Goal: Task Accomplishment & Management: Use online tool/utility

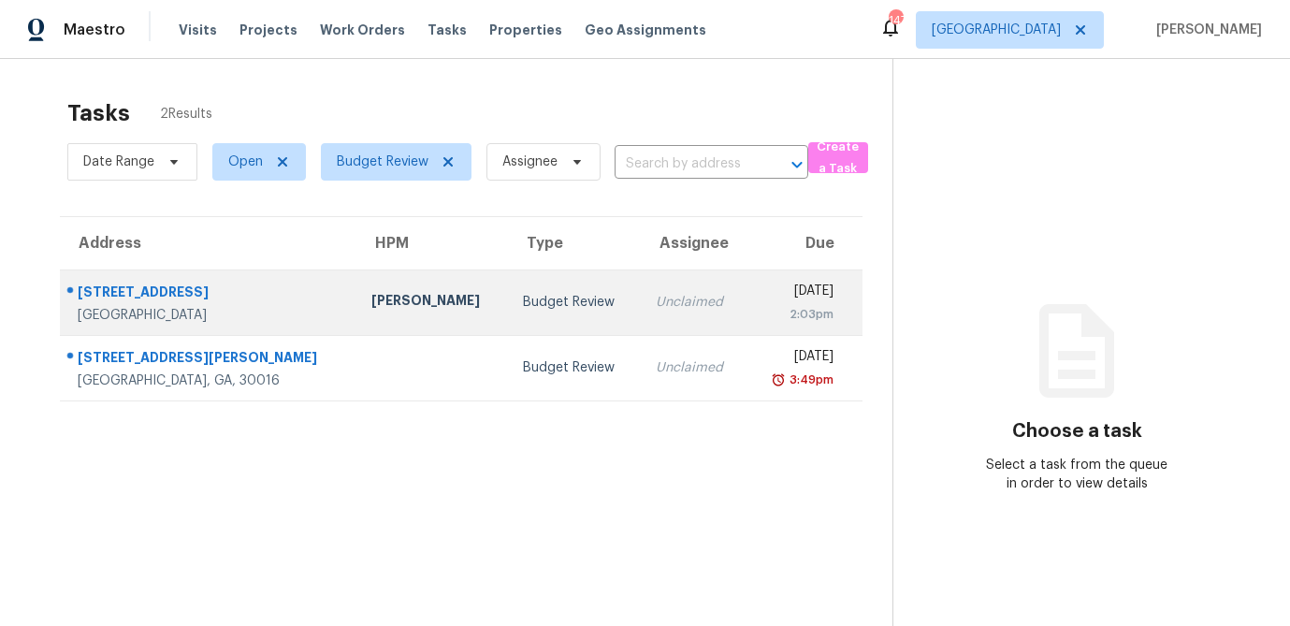
click at [371, 313] on div "[PERSON_NAME]" at bounding box center [431, 302] width 121 height 23
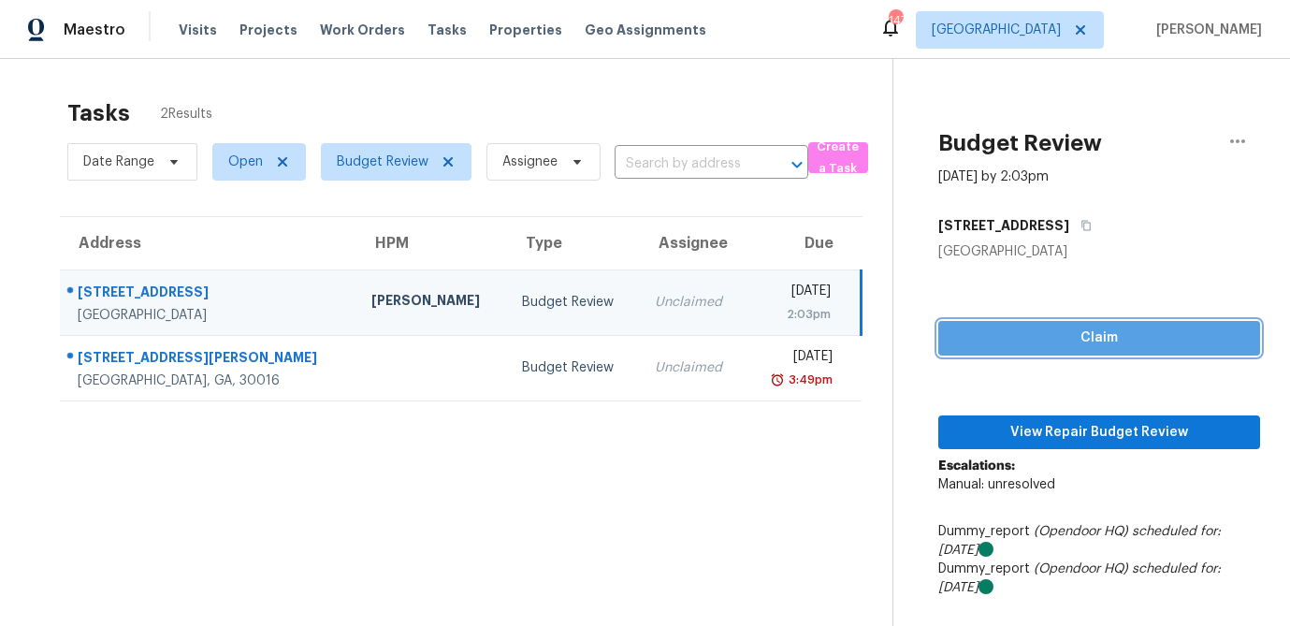
click at [1140, 326] on span "Claim" at bounding box center [1099, 337] width 292 height 23
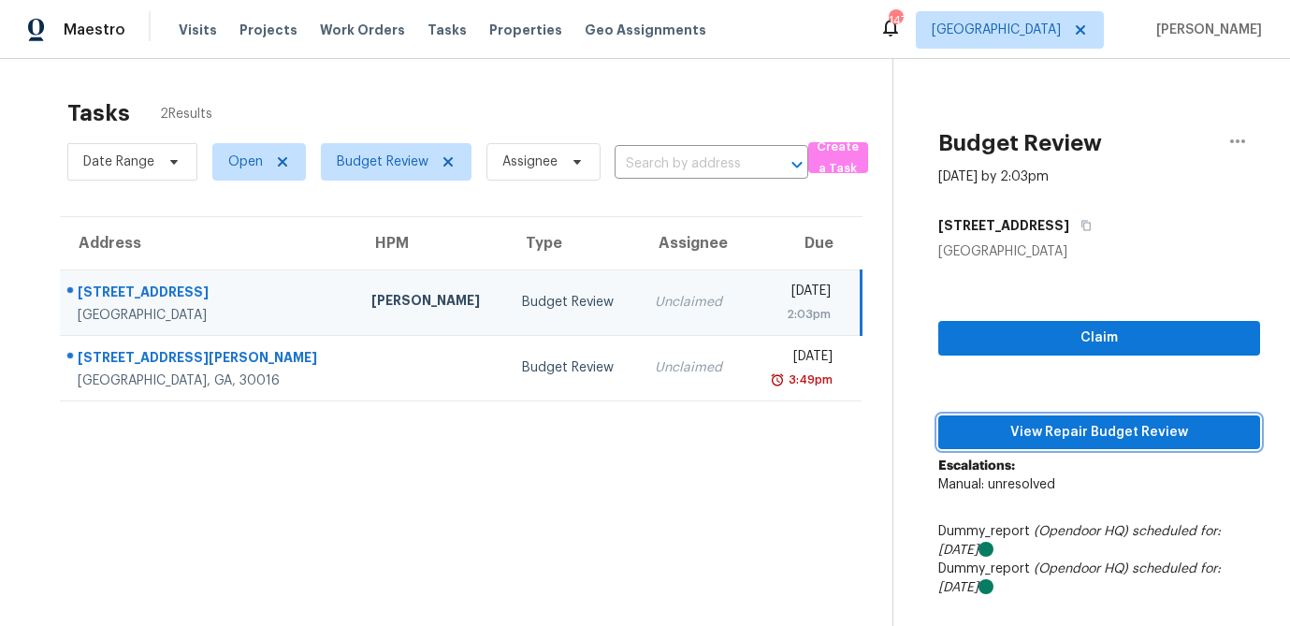
click at [1070, 431] on span "View Repair Budget Review" at bounding box center [1099, 432] width 292 height 23
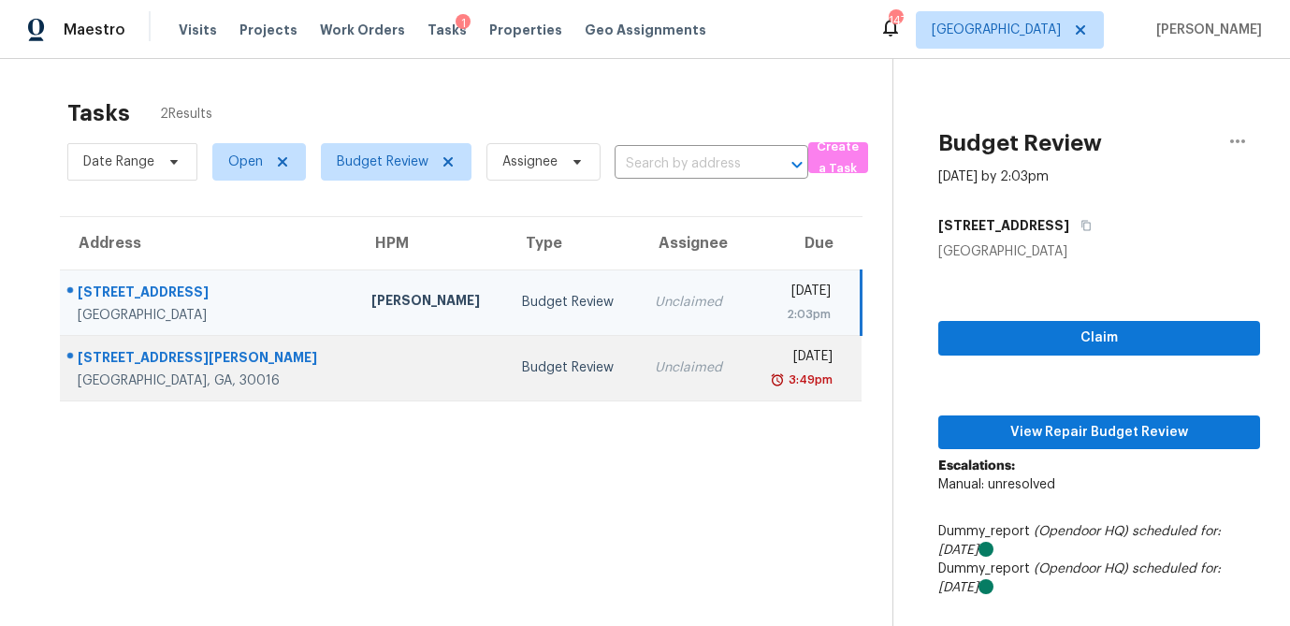
click at [356, 387] on td at bounding box center [431, 367] width 151 height 65
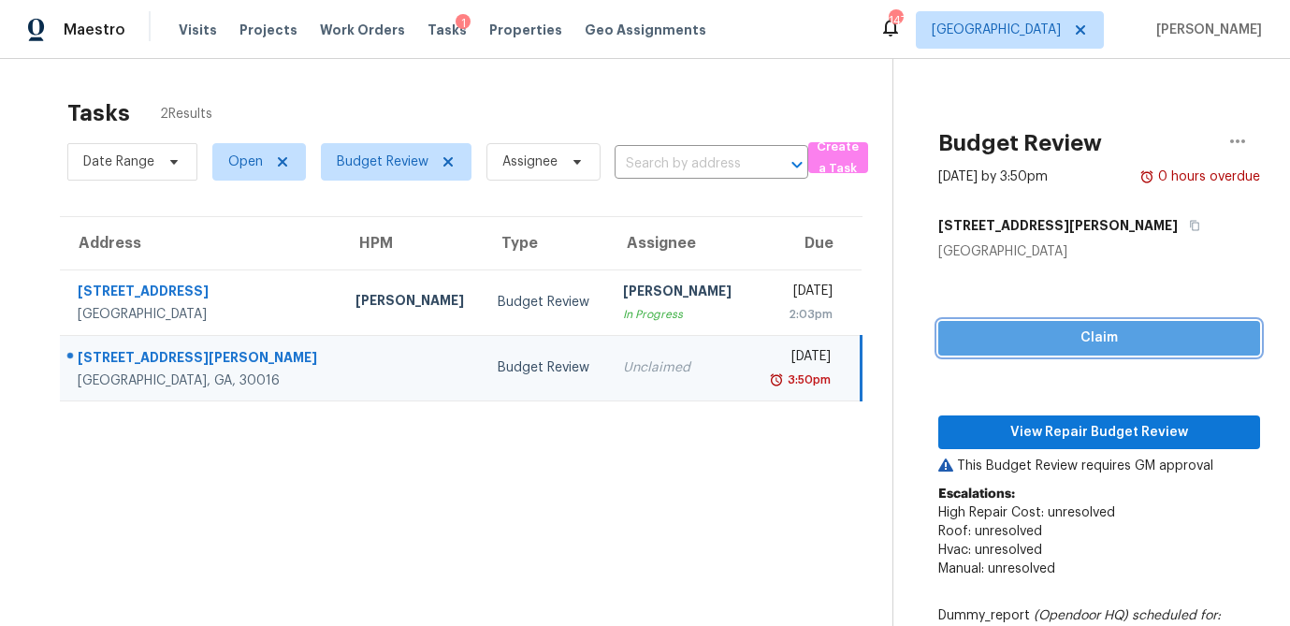
click at [1158, 342] on span "Claim" at bounding box center [1099, 337] width 292 height 23
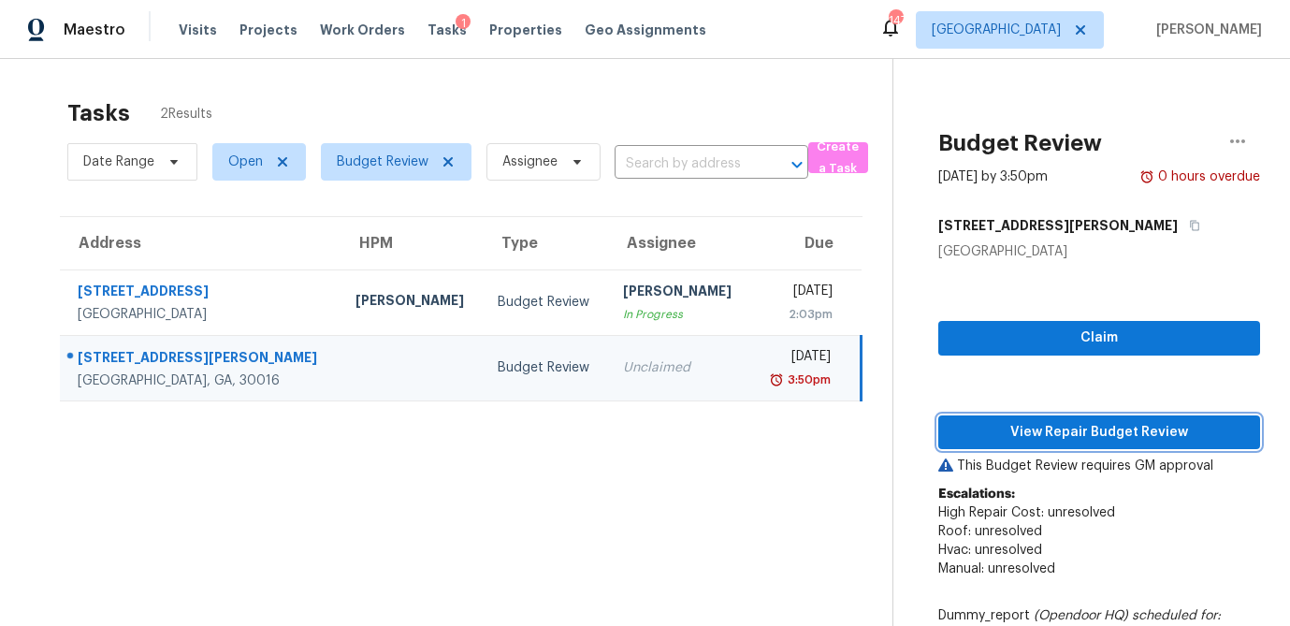
click at [1078, 437] on span "View Repair Budget Review" at bounding box center [1099, 432] width 292 height 23
